Goal: Task Accomplishment & Management: Manage account settings

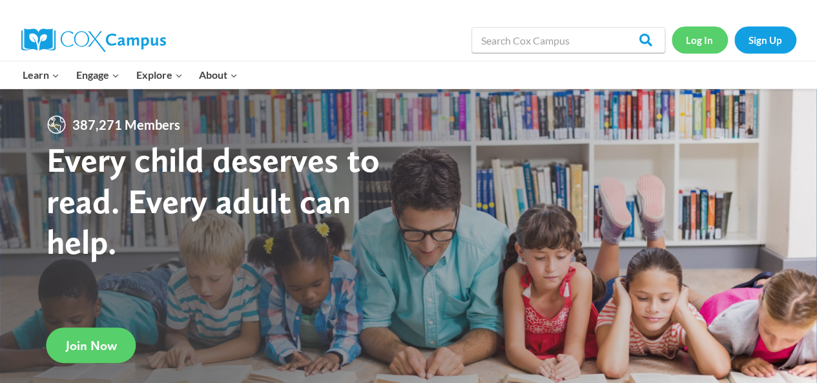
click at [692, 41] on link "Log In" at bounding box center [700, 39] width 56 height 26
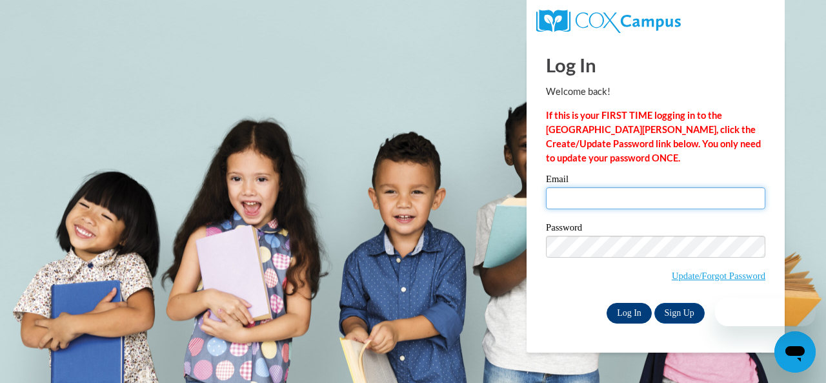
type input "[PERSON_NAME][EMAIL_ADDRESS][PERSON_NAME][DOMAIN_NAME]"
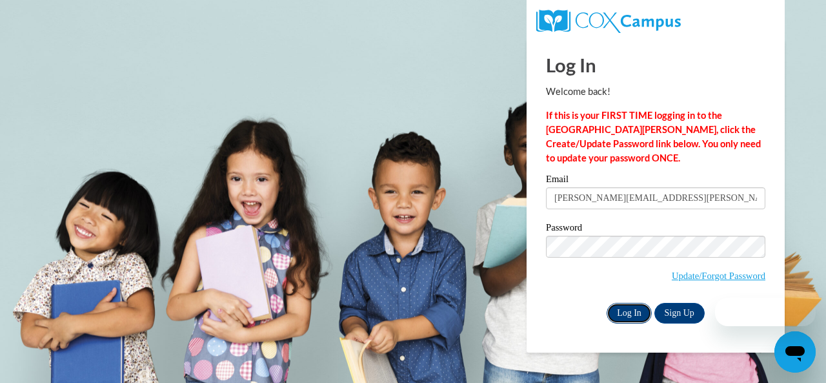
click at [620, 316] on input "Log In" at bounding box center [629, 313] width 45 height 21
